Goal: Communication & Community: Participate in discussion

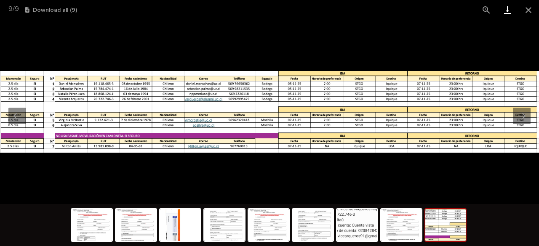
scroll to position [853, 0]
drag, startPoint x: 527, startPoint y: 7, endPoint x: 509, endPoint y: 11, distance: 18.6
click at [527, 7] on button "Close gallery" at bounding box center [528, 10] width 21 height 20
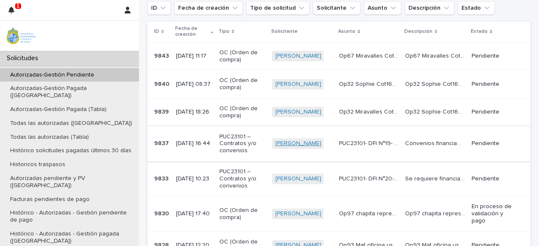
scroll to position [126, 0]
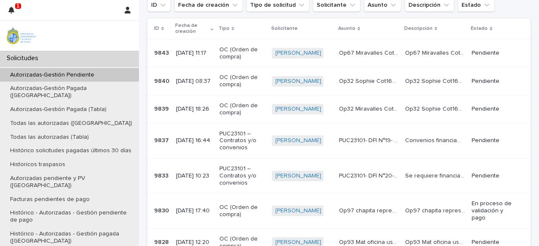
click at [232, 143] on p "PUC23101 – Contratos y/o convenios" at bounding box center [242, 140] width 46 height 21
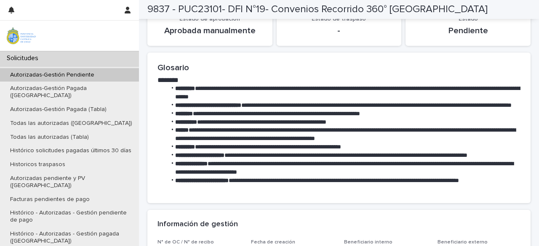
scroll to position [127, 0]
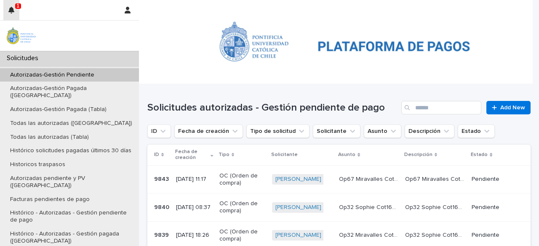
click at [11, 13] on icon "button" at bounding box center [11, 10] width 6 height 7
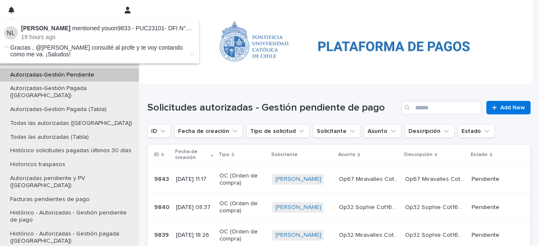
click at [110, 29] on p "[PERSON_NAME] mentioned you on 9833 - PUC23101- DFI N°20- Mantención curso post…" at bounding box center [107, 28] width 173 height 7
click at [37, 44] on span "Gracias , @[PERSON_NAME] consulté al profe y te voy contando como me va. ¡Salud…" at bounding box center [97, 51] width 173 height 14
click at [62, 43] on li "[PERSON_NAME] mentioned you on 9833 - PUC23101- DFI N°20- Mantención curso post…" at bounding box center [99, 42] width 200 height 44
click at [70, 52] on span "Gracias , @[PERSON_NAME] consulté al profe y te voy contando como me va. ¡Salud…" at bounding box center [97, 51] width 173 height 14
click at [143, 61] on li "[PERSON_NAME] mentioned you on 9833 - PUC23101- DFI N°20- Mantención curso post…" at bounding box center [99, 42] width 200 height 44
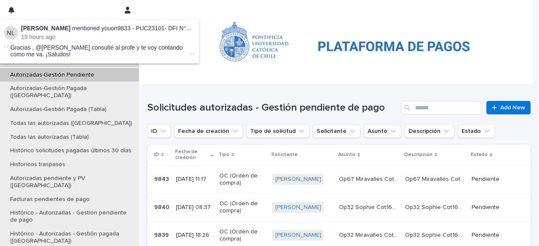
click at [329, 94] on div "Solicitudes autorizadas - Gestión pendiente de pago Add New" at bounding box center [338, 104] width 383 height 40
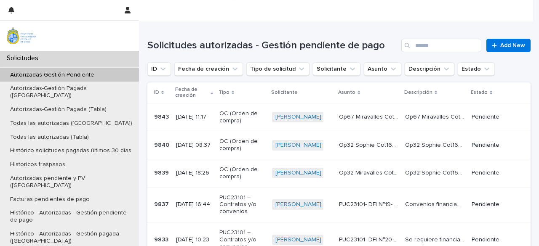
scroll to position [168, 0]
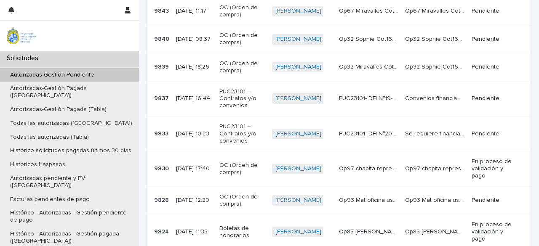
click at [242, 130] on p "PUC23101 – Contratos y/o convenios" at bounding box center [242, 133] width 46 height 21
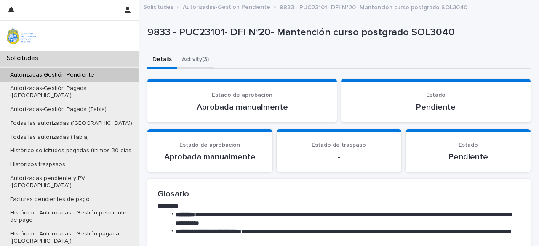
click at [199, 62] on button "Activity (3)" at bounding box center [195, 60] width 37 height 18
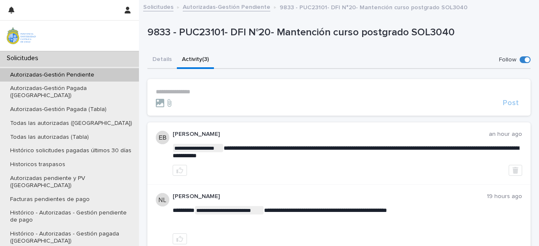
click at [204, 89] on p "**********" at bounding box center [339, 91] width 366 height 7
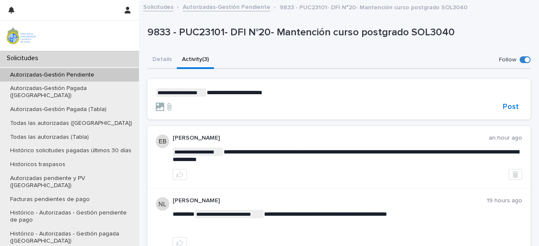
click at [316, 87] on section "**********" at bounding box center [338, 99] width 383 height 40
click at [287, 89] on p "**********" at bounding box center [339, 92] width 366 height 8
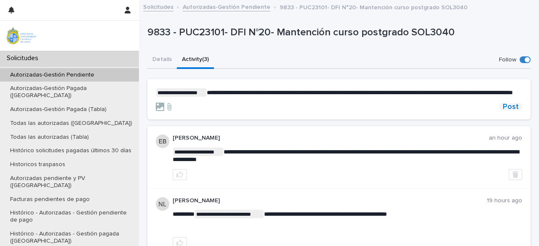
click at [511, 111] on span "Post" at bounding box center [510, 107] width 16 height 8
